Goal: Find contact information: Find contact information

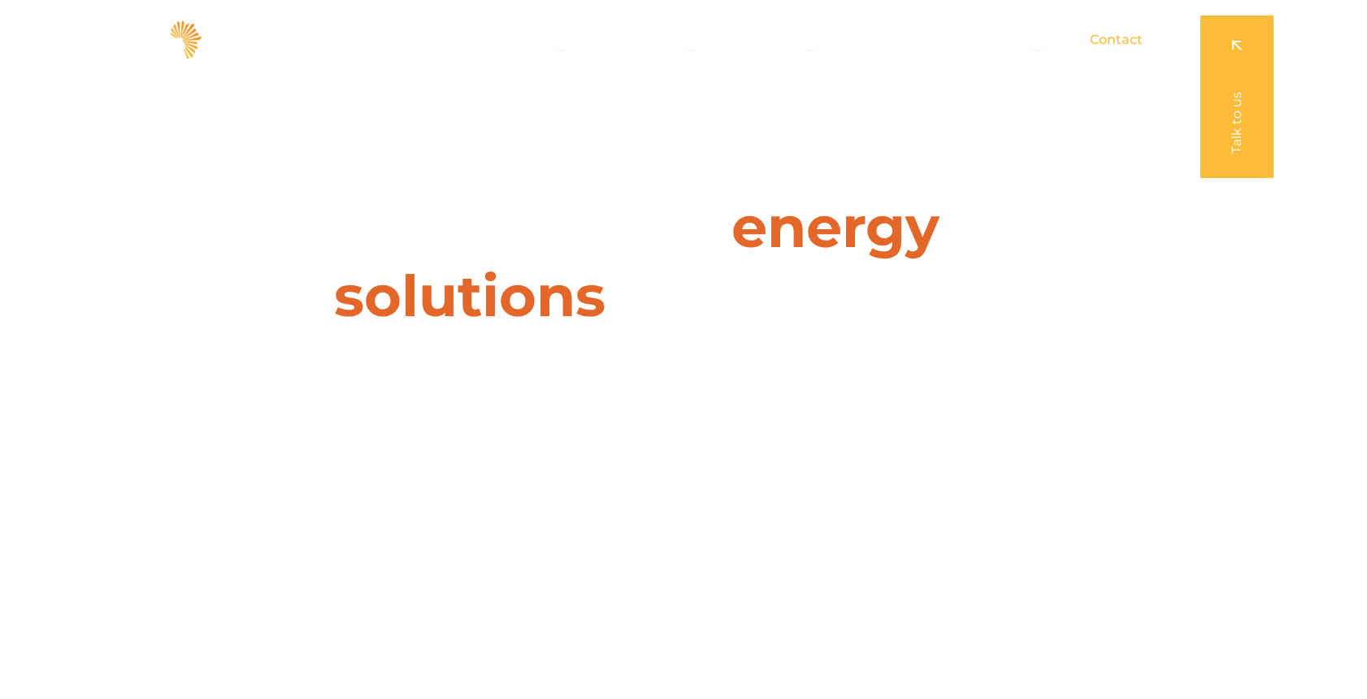
click at [1124, 41] on span "Contact" at bounding box center [1116, 40] width 53 height 20
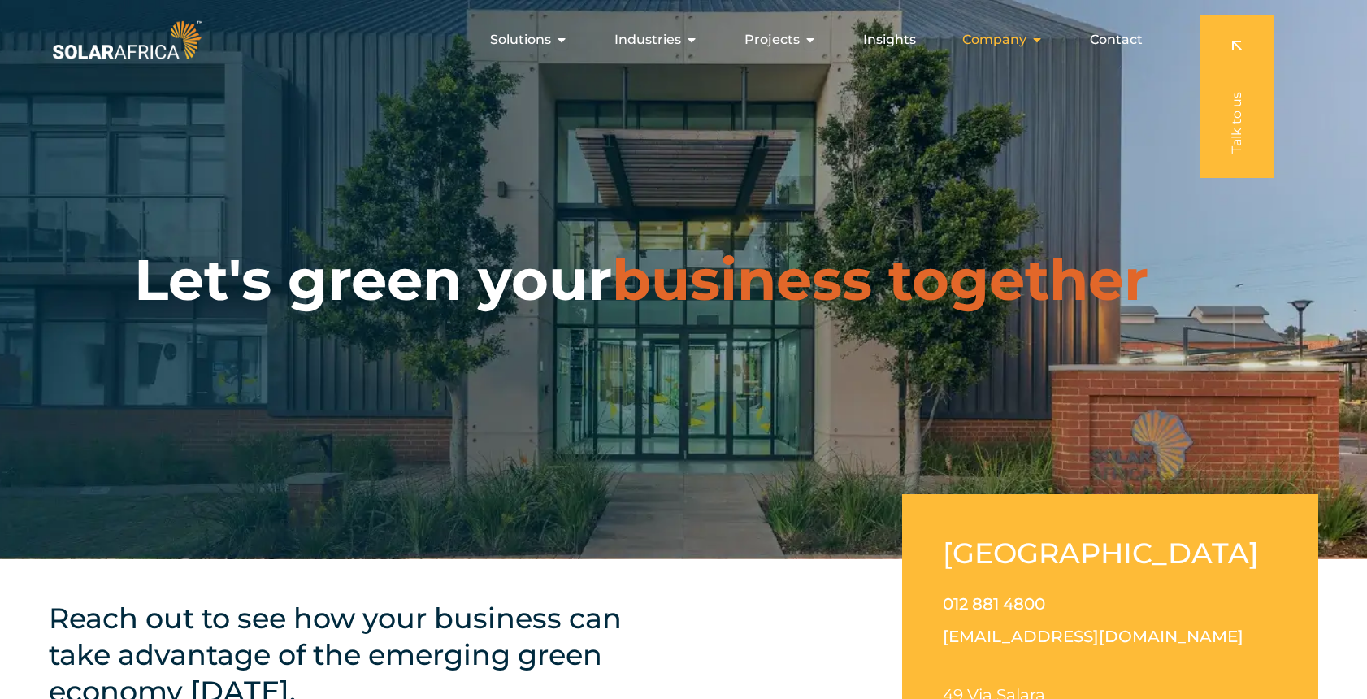
click at [1032, 42] on icon "Menu" at bounding box center [1036, 39] width 13 height 13
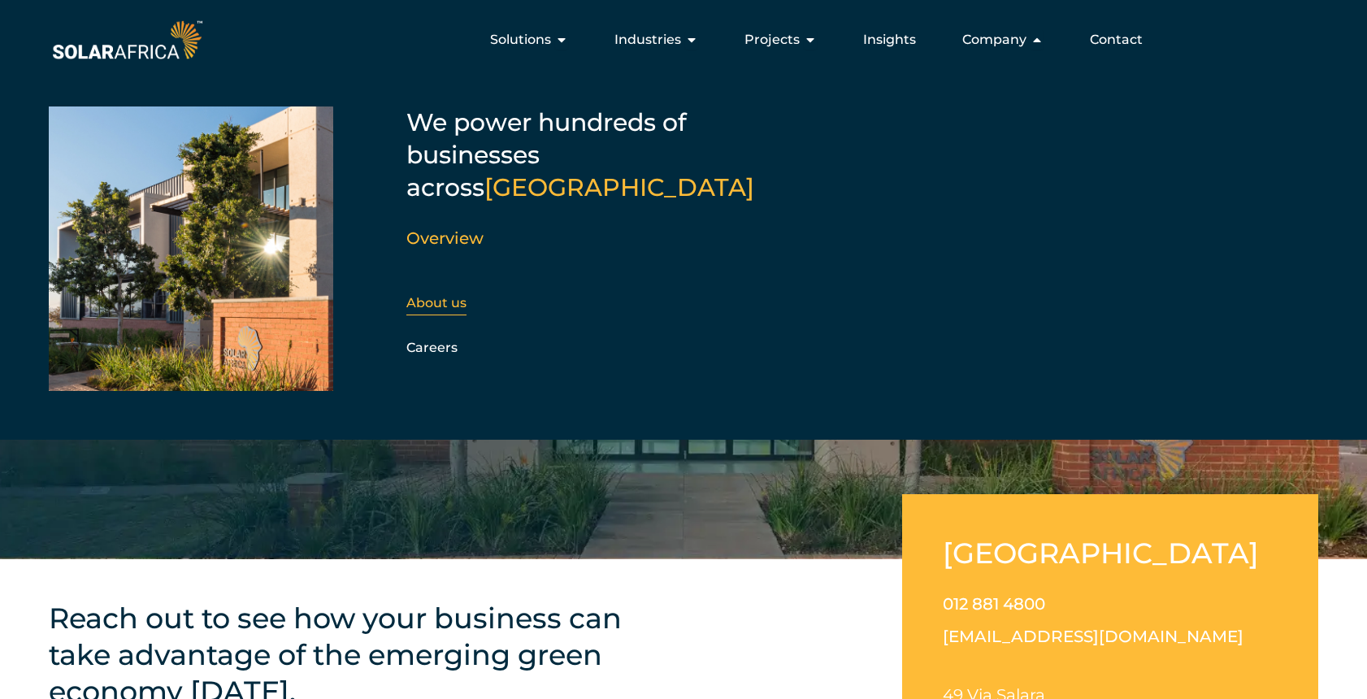
click at [451, 295] on link "About us" at bounding box center [436, 302] width 60 height 15
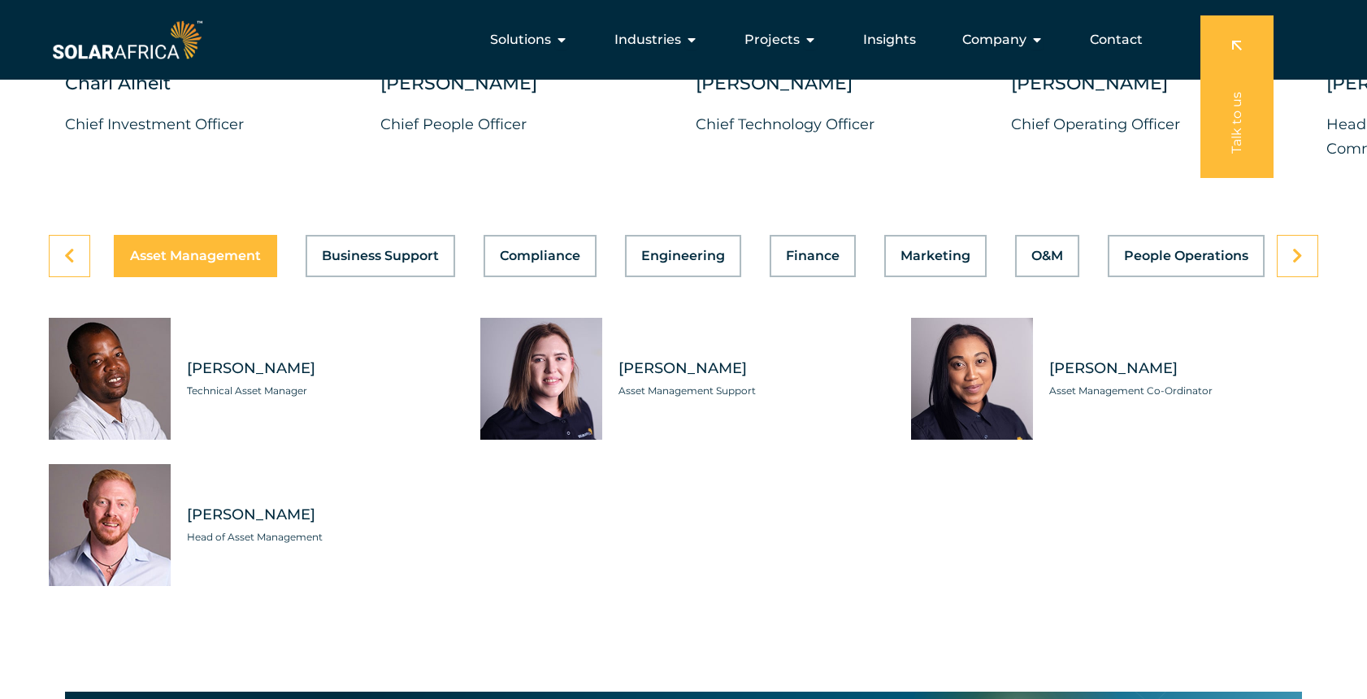
scroll to position [4510, 0]
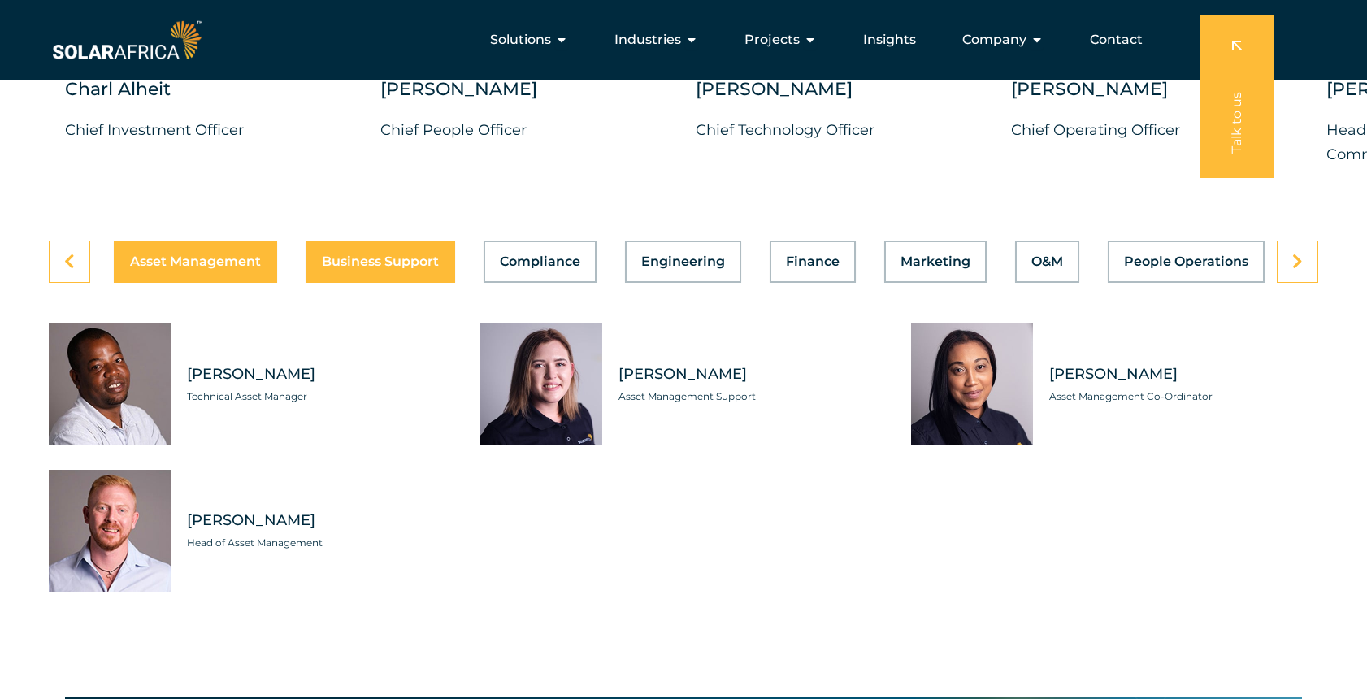
click at [384, 268] on span "Business Support" at bounding box center [380, 261] width 117 height 13
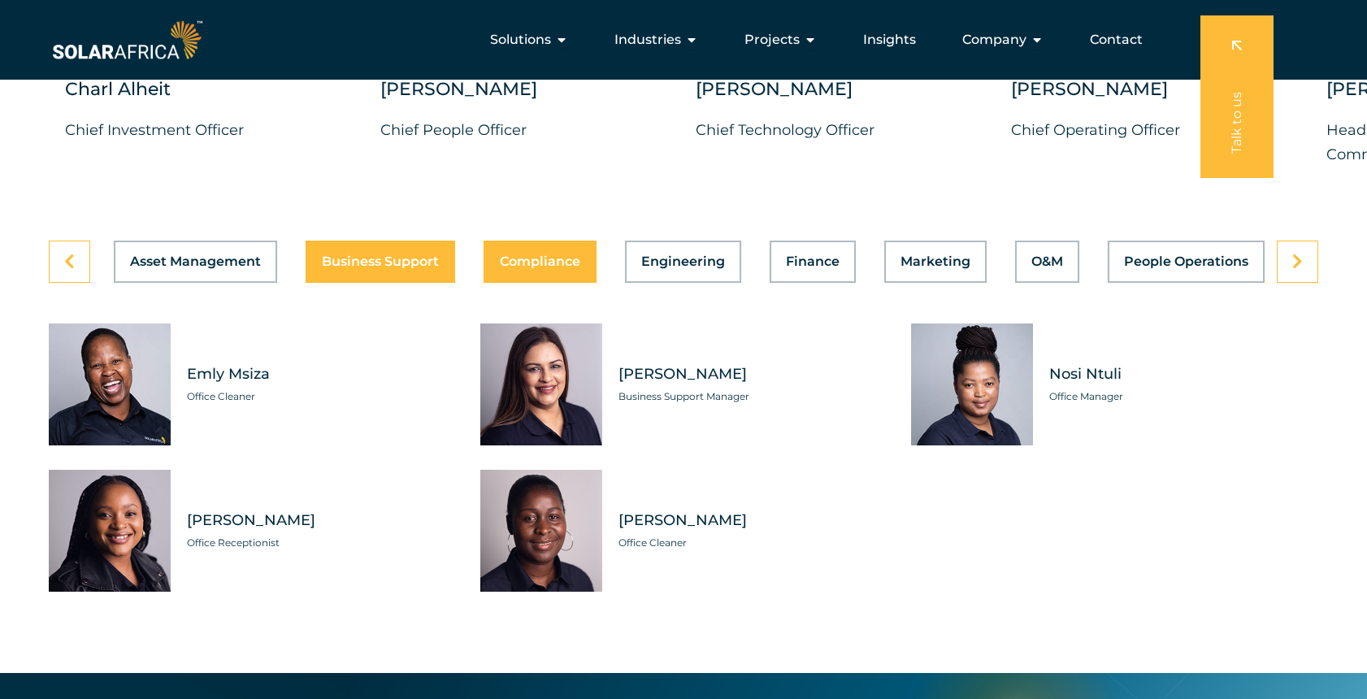
click at [535, 281] on div "Asset Management Business Support Compliance Engineering Finance Marketing O&M …" at bounding box center [683, 262] width 1269 height 42
click at [563, 283] on div "Asset Management Business Support Compliance Engineering Finance Marketing O&M …" at bounding box center [683, 262] width 1269 height 42
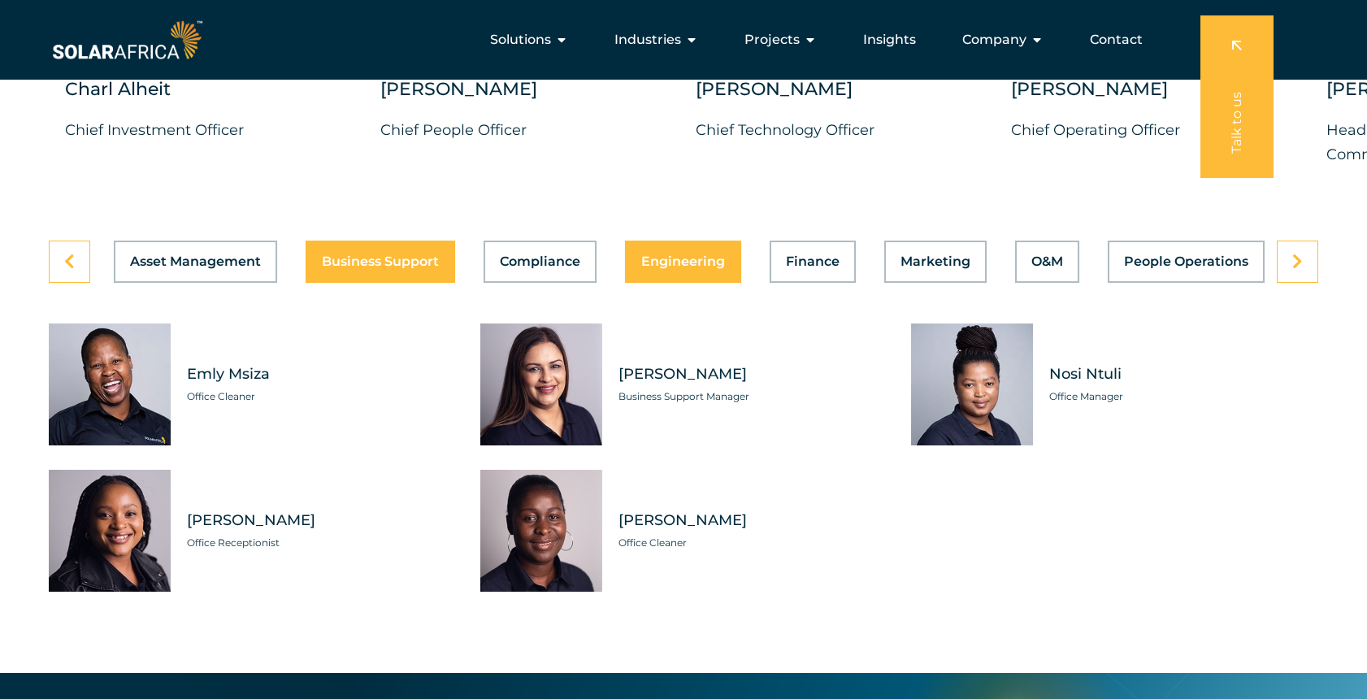
click at [685, 268] on span "Engineering" at bounding box center [683, 261] width 84 height 13
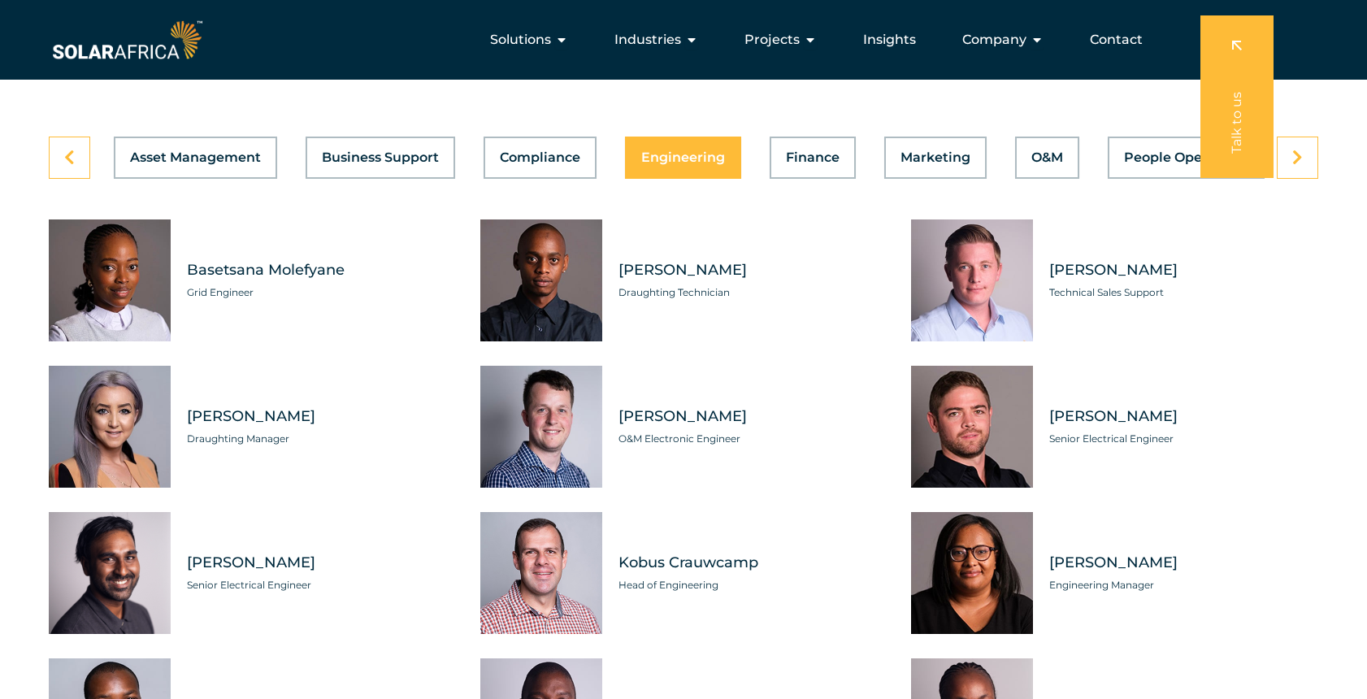
scroll to position [4601, 0]
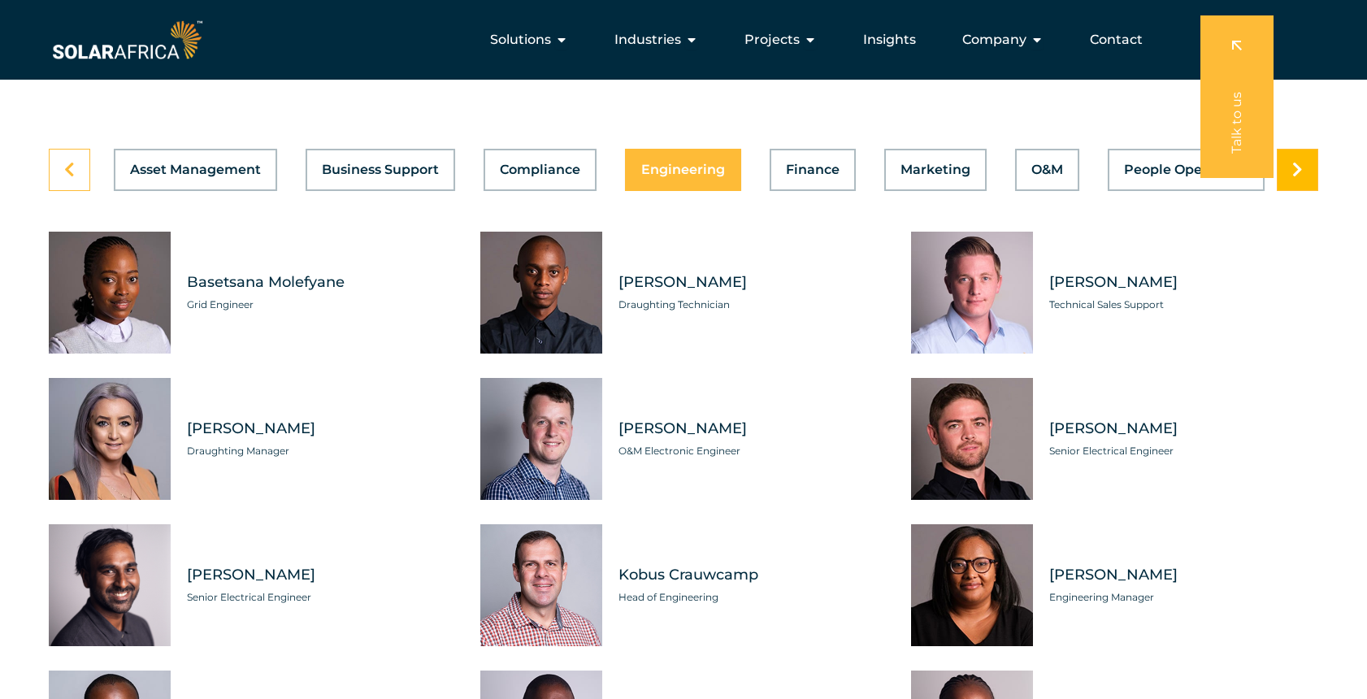
click at [1294, 178] on icon at bounding box center [1297, 170] width 11 height 16
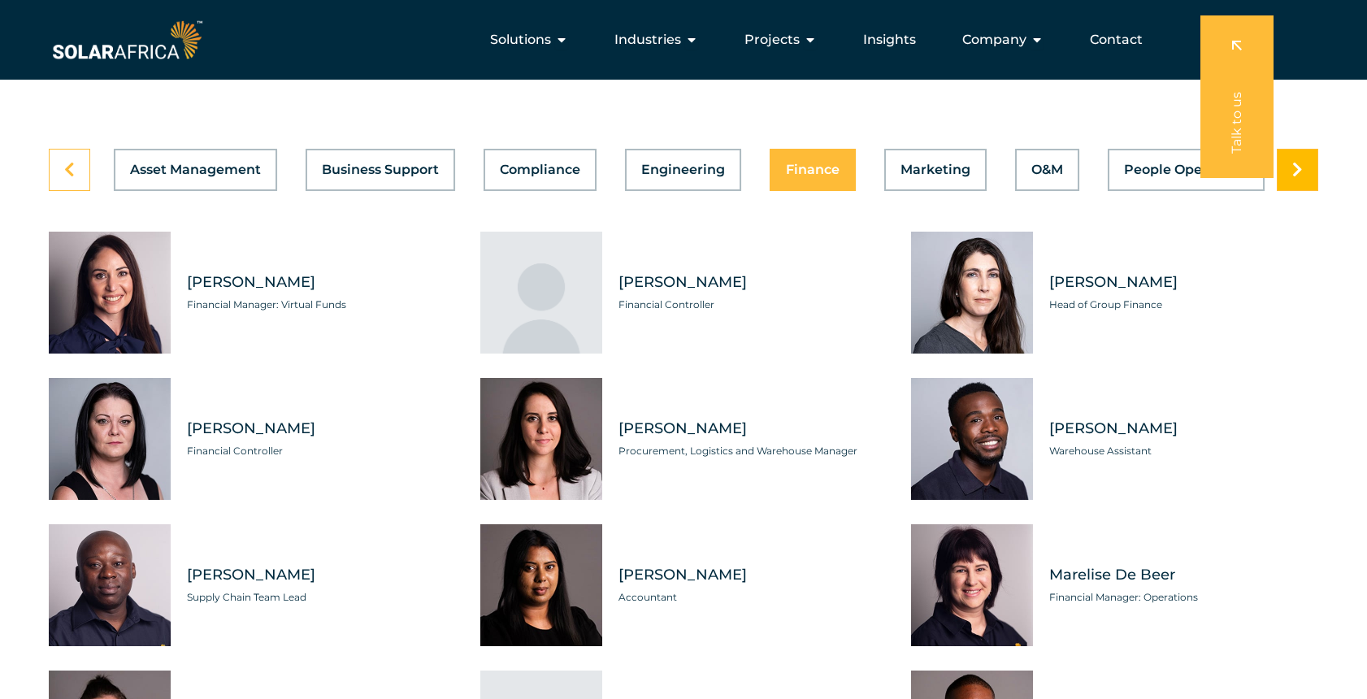
click at [1300, 178] on icon at bounding box center [1297, 170] width 11 height 16
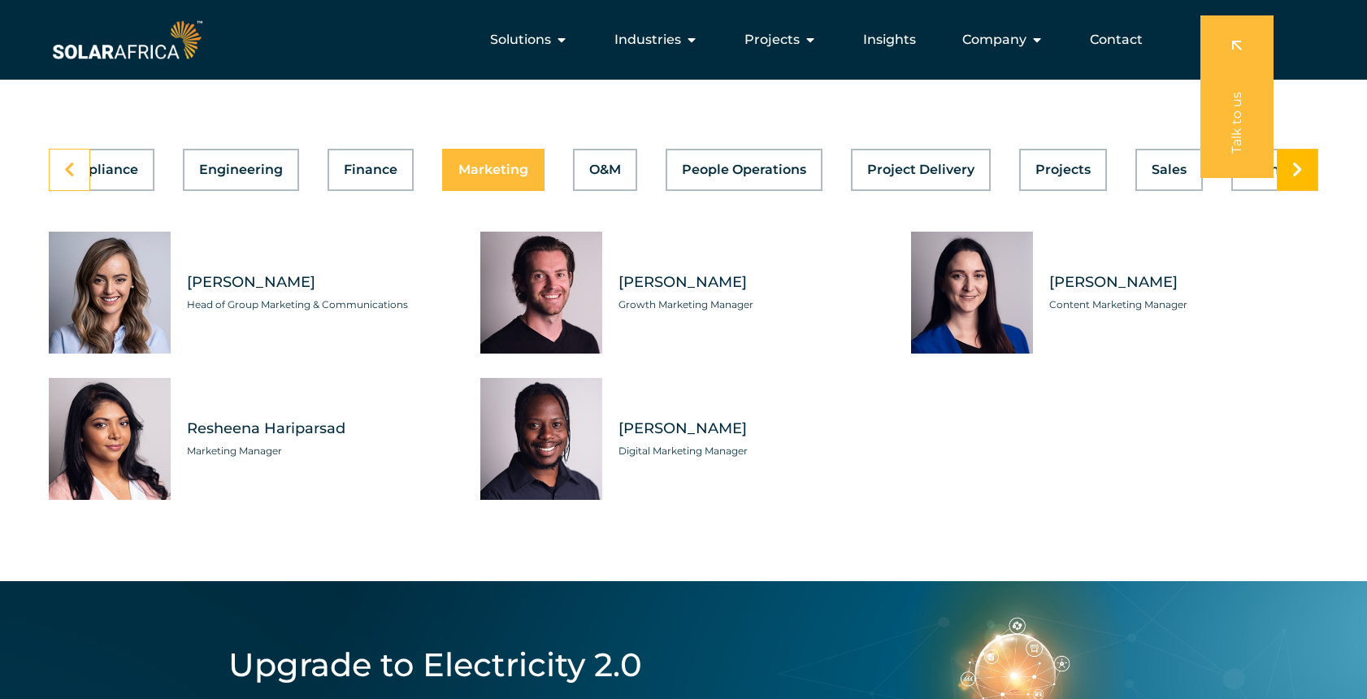
scroll to position [0, 527]
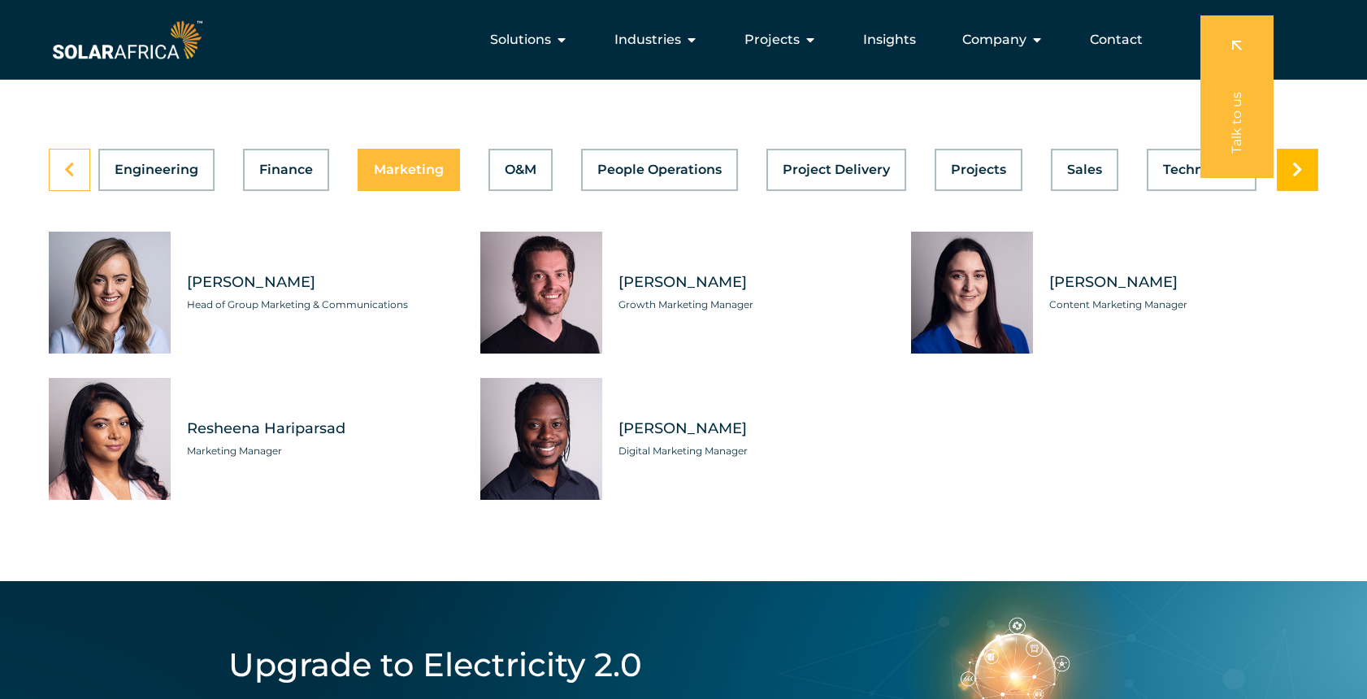
click at [1300, 178] on icon at bounding box center [1297, 170] width 11 height 16
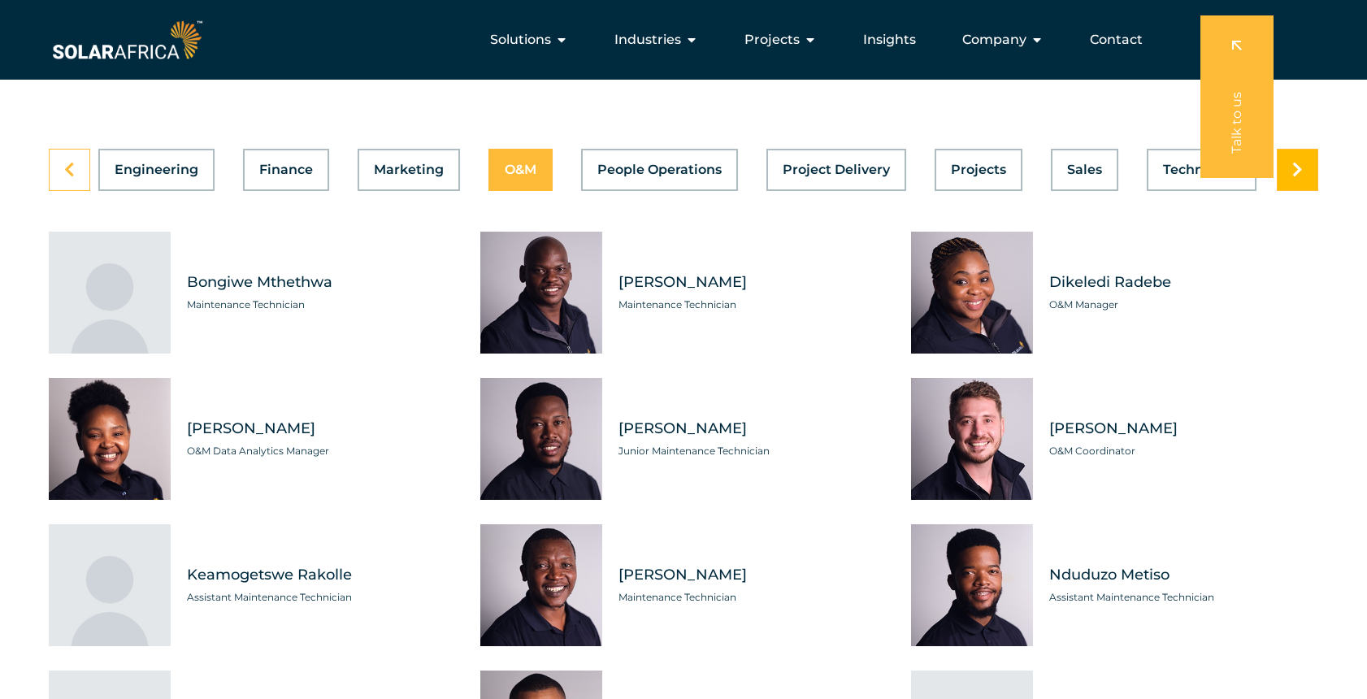
click at [1300, 178] on icon at bounding box center [1297, 170] width 11 height 16
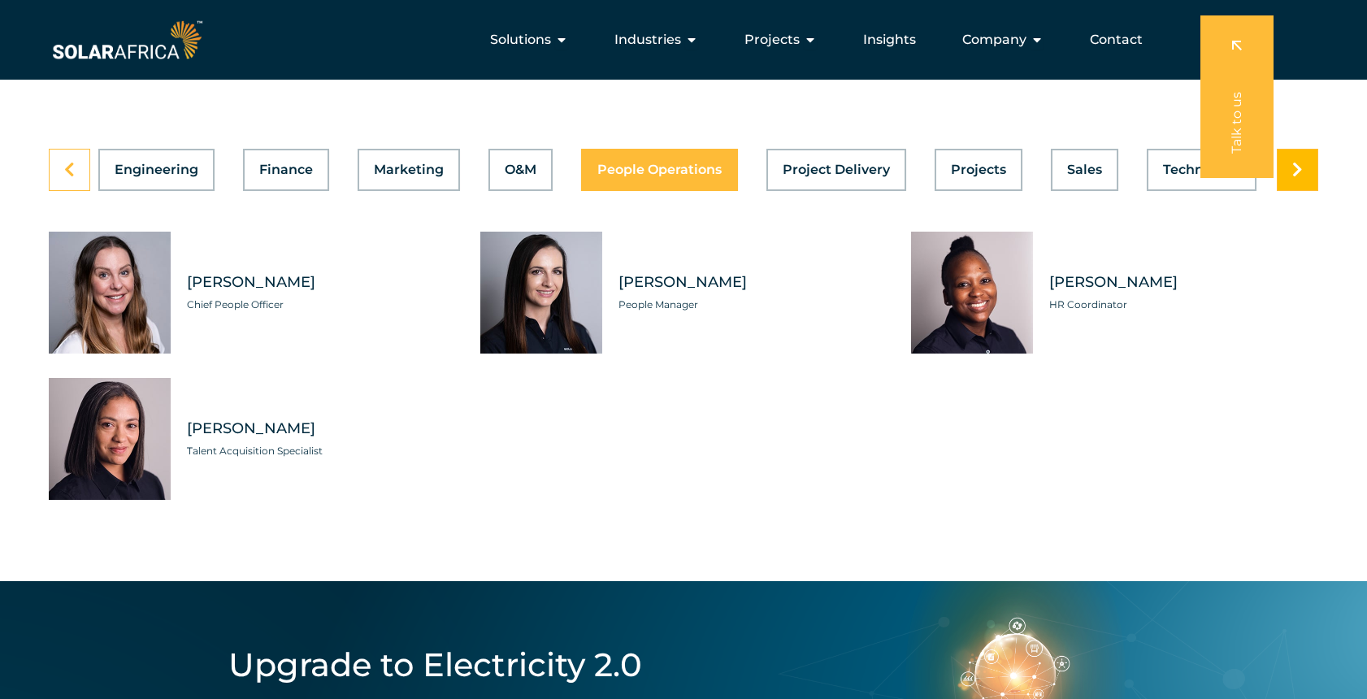
click at [1300, 178] on icon at bounding box center [1297, 170] width 11 height 16
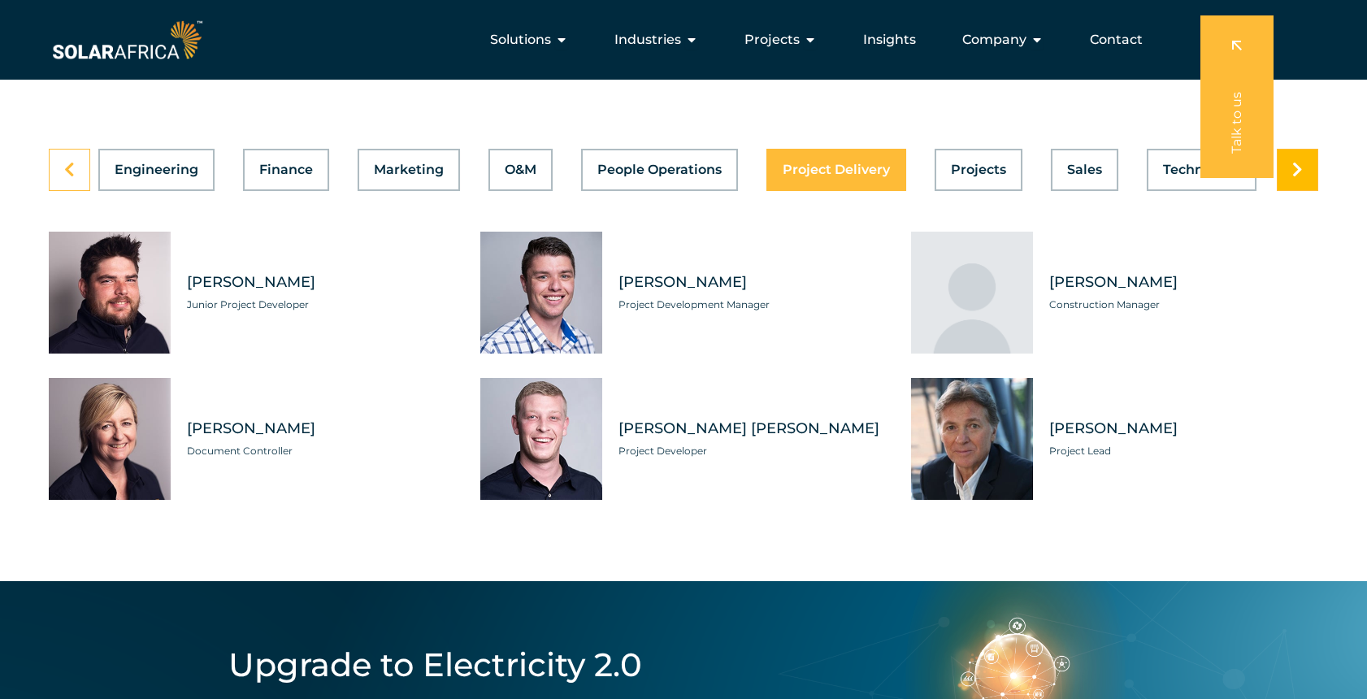
click at [1300, 178] on icon at bounding box center [1297, 170] width 11 height 16
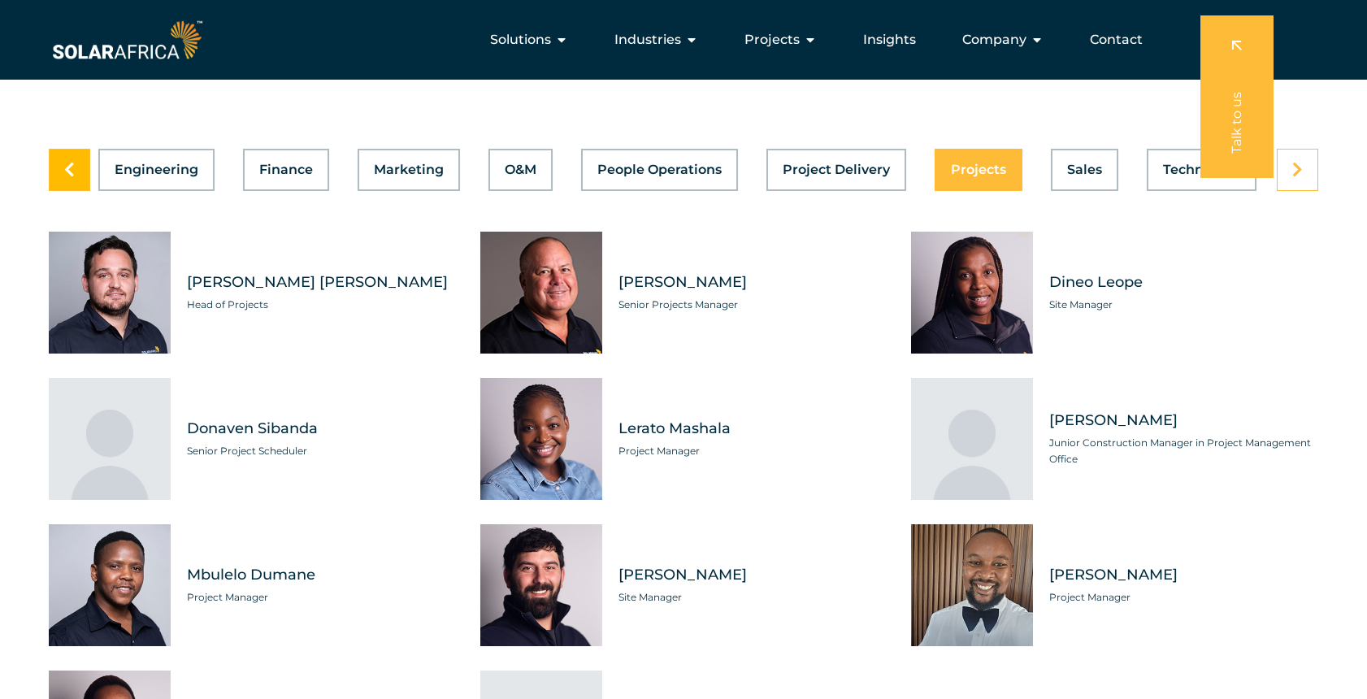
click at [57, 191] on link at bounding box center [69, 170] width 41 height 42
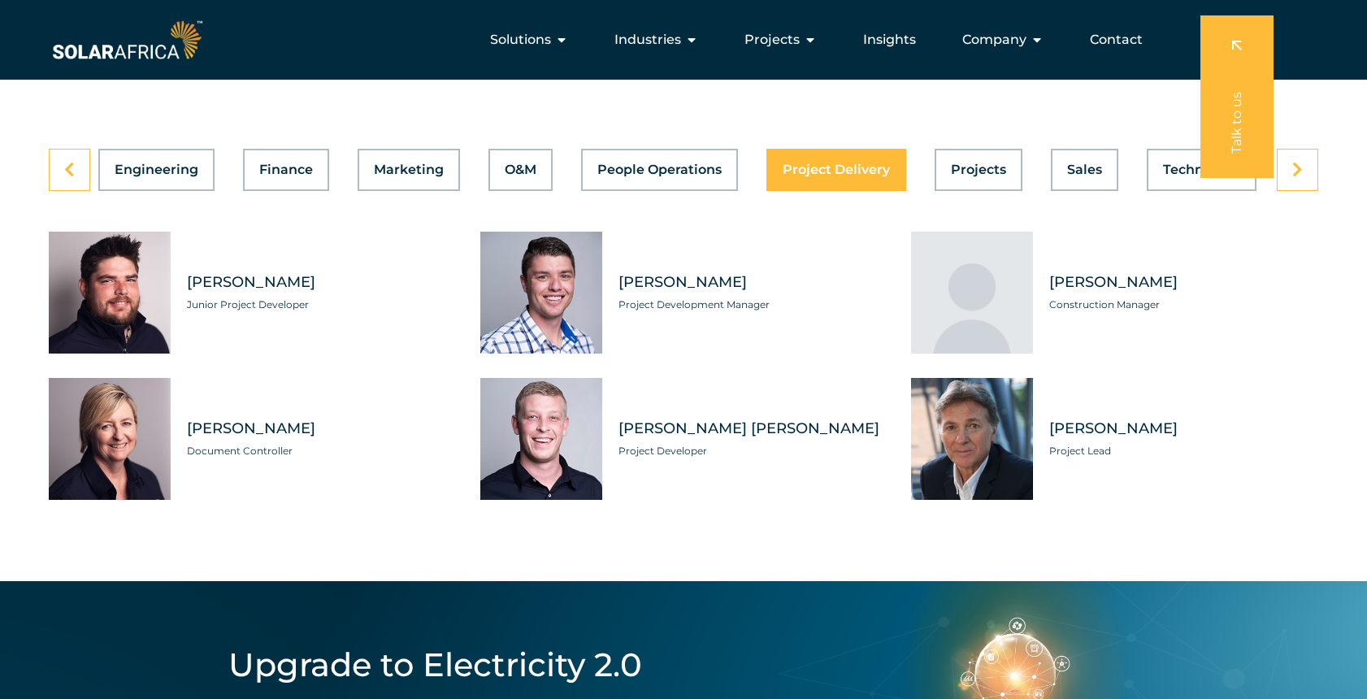
drag, startPoint x: 1051, startPoint y: 317, endPoint x: 1179, endPoint y: 314, distance: 127.6
click at [1179, 293] on span "Frank Sprung" at bounding box center [1183, 282] width 269 height 20
copy span "Frank Sprung"
